Goal: Task Accomplishment & Management: Manage account settings

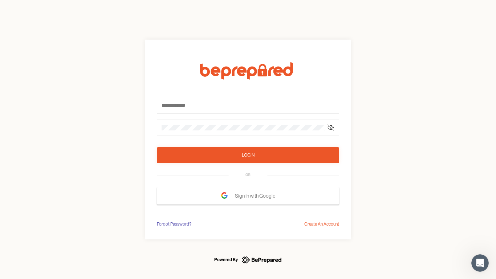
click at [248, 139] on form "Login OR Sign In with Google" at bounding box center [248, 133] width 182 height 142
click at [331, 127] on icon at bounding box center [331, 127] width 6 height 6
click at [248, 155] on div "Login" at bounding box center [248, 154] width 13 height 7
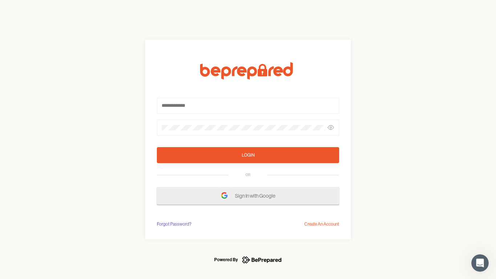
click at [248, 196] on span "Sign In with Google" at bounding box center [257, 195] width 44 height 13
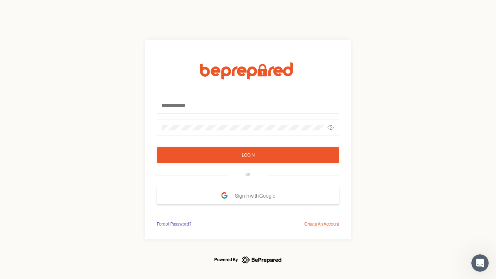
click at [173, 224] on div "Forgot Password?" at bounding box center [174, 223] width 34 height 7
click at [322, 224] on div "Login OR Sign In with Google Forgot Password? Create An Account" at bounding box center [248, 139] width 496 height 279
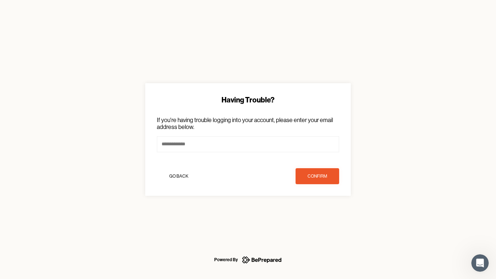
click at [480, 263] on icon "Open Intercom Messenger" at bounding box center [480, 263] width 12 height 12
